Goal: Information Seeking & Learning: Learn about a topic

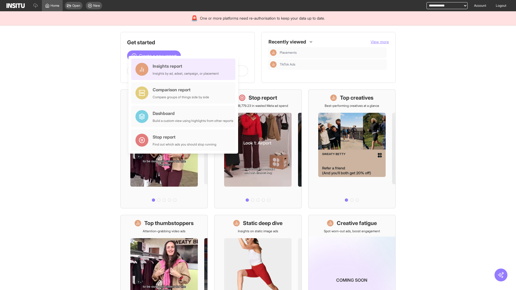
click at [185, 69] on div "Insights report Insights by ad, adset, campaign, or placement" at bounding box center [186, 69] width 66 height 13
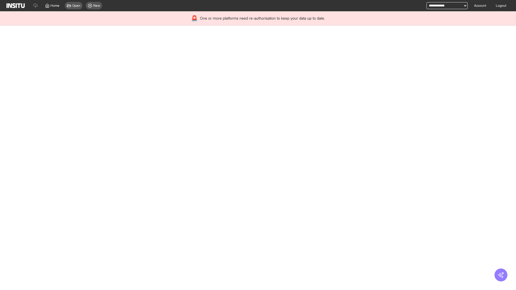
select select "**"
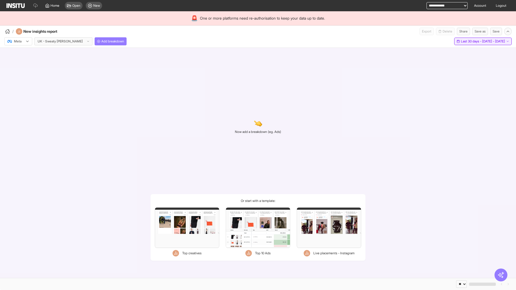
click at [472, 41] on span "Last 30 days - [DATE] - [DATE]" at bounding box center [483, 41] width 44 height 4
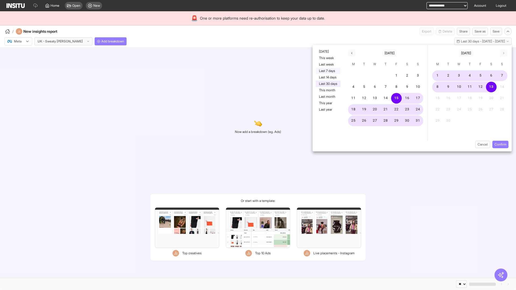
click at [327, 71] on button "Last 7 days" at bounding box center [328, 71] width 25 height 6
